Goal: Navigation & Orientation: Find specific page/section

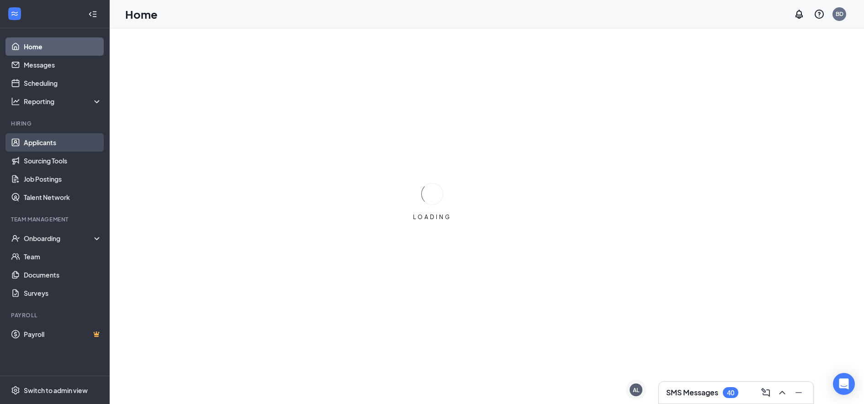
click at [41, 140] on link "Applicants" at bounding box center [63, 142] width 78 height 18
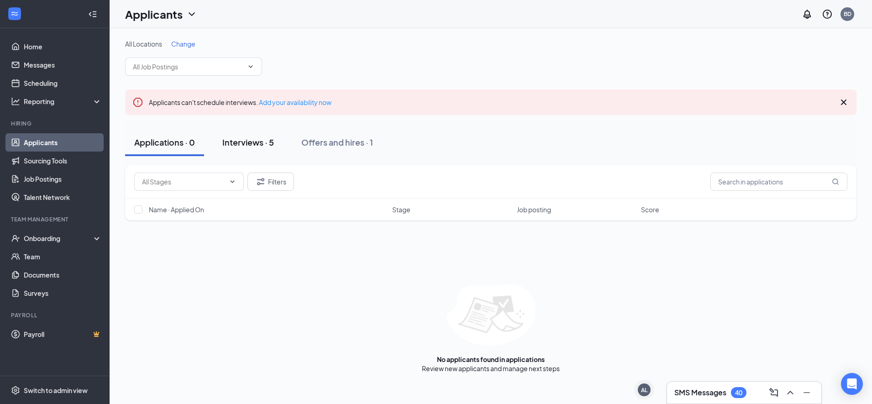
click at [249, 142] on div "Interviews · 5" at bounding box center [248, 142] width 52 height 11
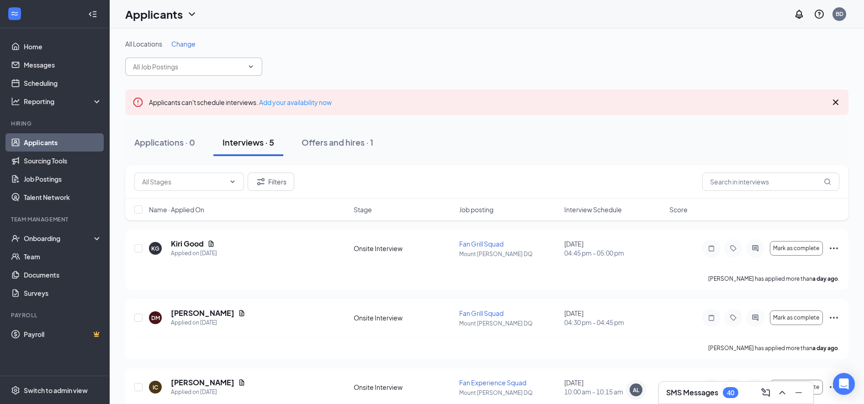
click at [154, 64] on input "text" at bounding box center [188, 67] width 111 height 10
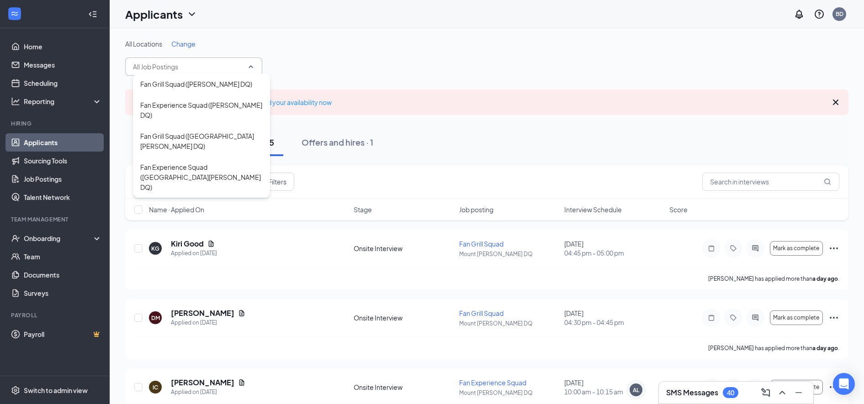
click at [154, 64] on input "text" at bounding box center [188, 67] width 111 height 10
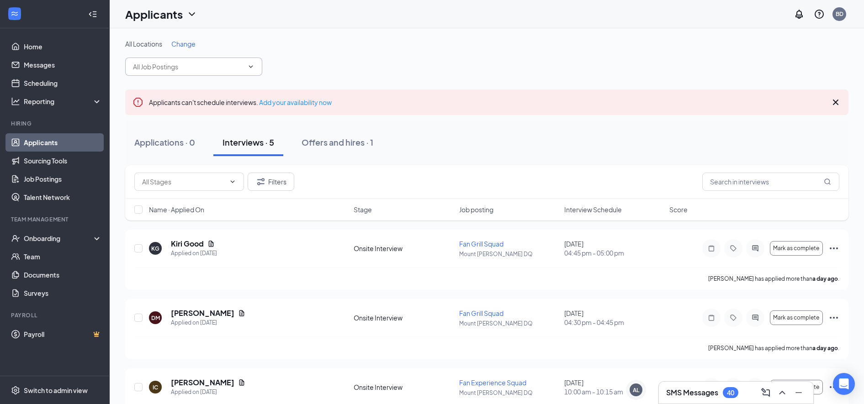
click at [163, 15] on h1 "Applicants" at bounding box center [154, 14] width 58 height 16
click at [164, 61] on link "Archived applicants" at bounding box center [180, 59] width 99 height 9
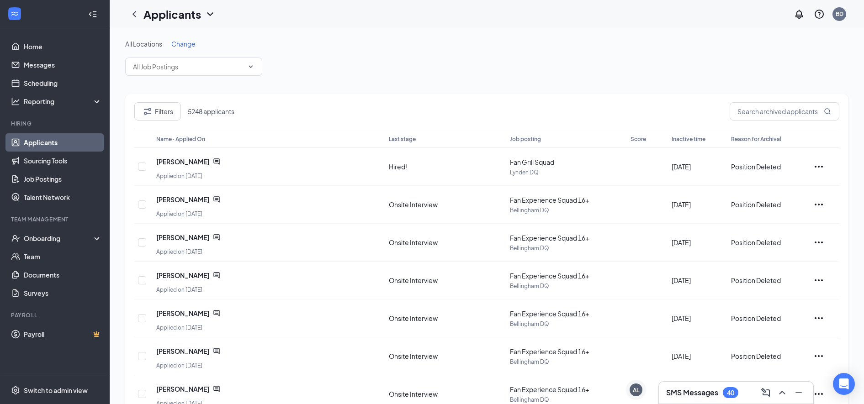
click at [154, 46] on span "All Locations" at bounding box center [143, 44] width 37 height 8
click at [174, 16] on h1 "Applicants" at bounding box center [172, 14] width 58 height 16
click at [187, 42] on link "Applicants" at bounding box center [198, 39] width 99 height 9
